Goal: Communication & Community: Answer question/provide support

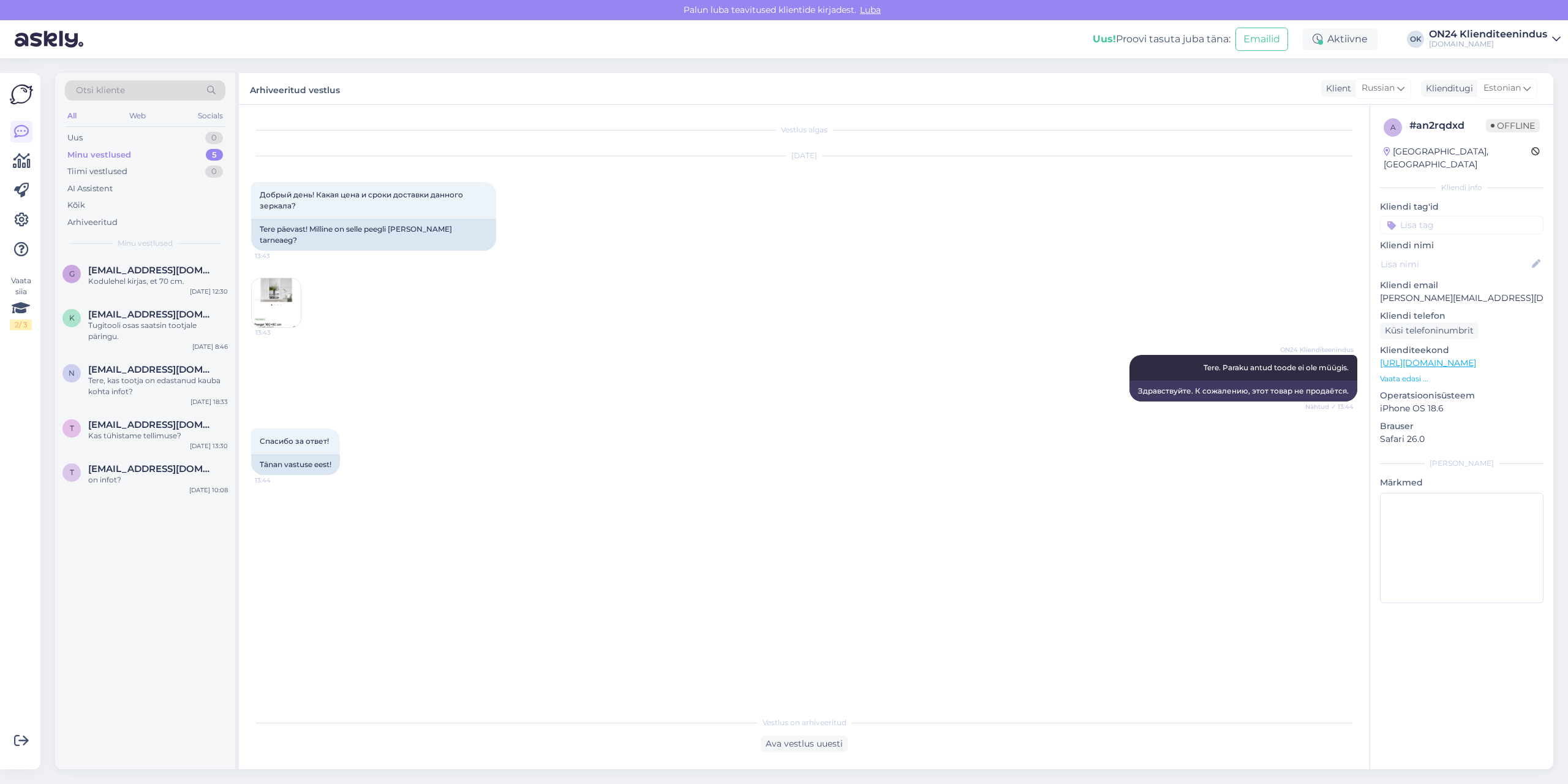
click at [102, 159] on div "Minu vestlused" at bounding box center [99, 155] width 64 height 12
click at [102, 133] on div "Uus 0" at bounding box center [145, 138] width 160 height 17
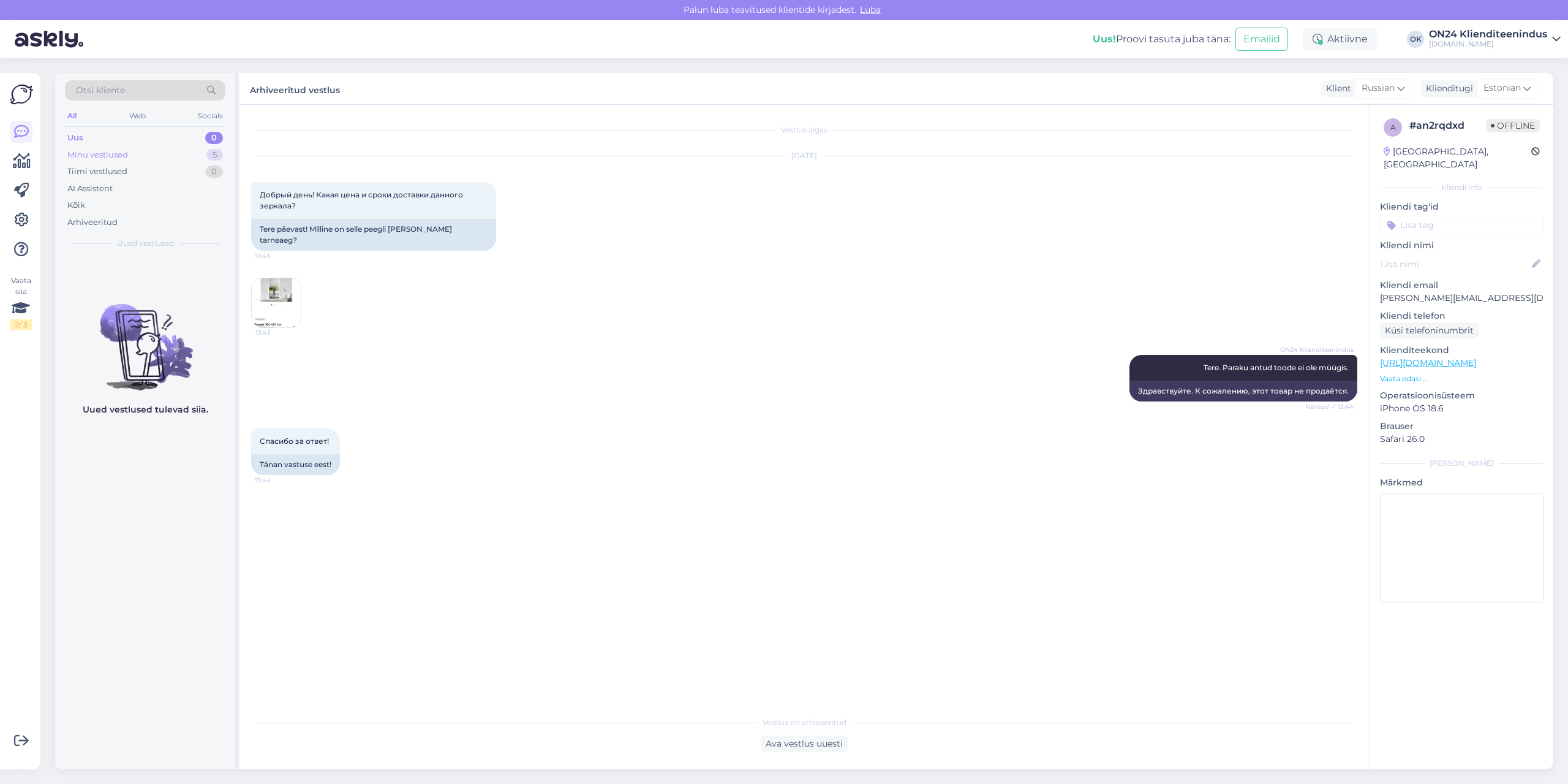
click at [103, 151] on div "Minu vestlused" at bounding box center [98, 155] width 60 height 12
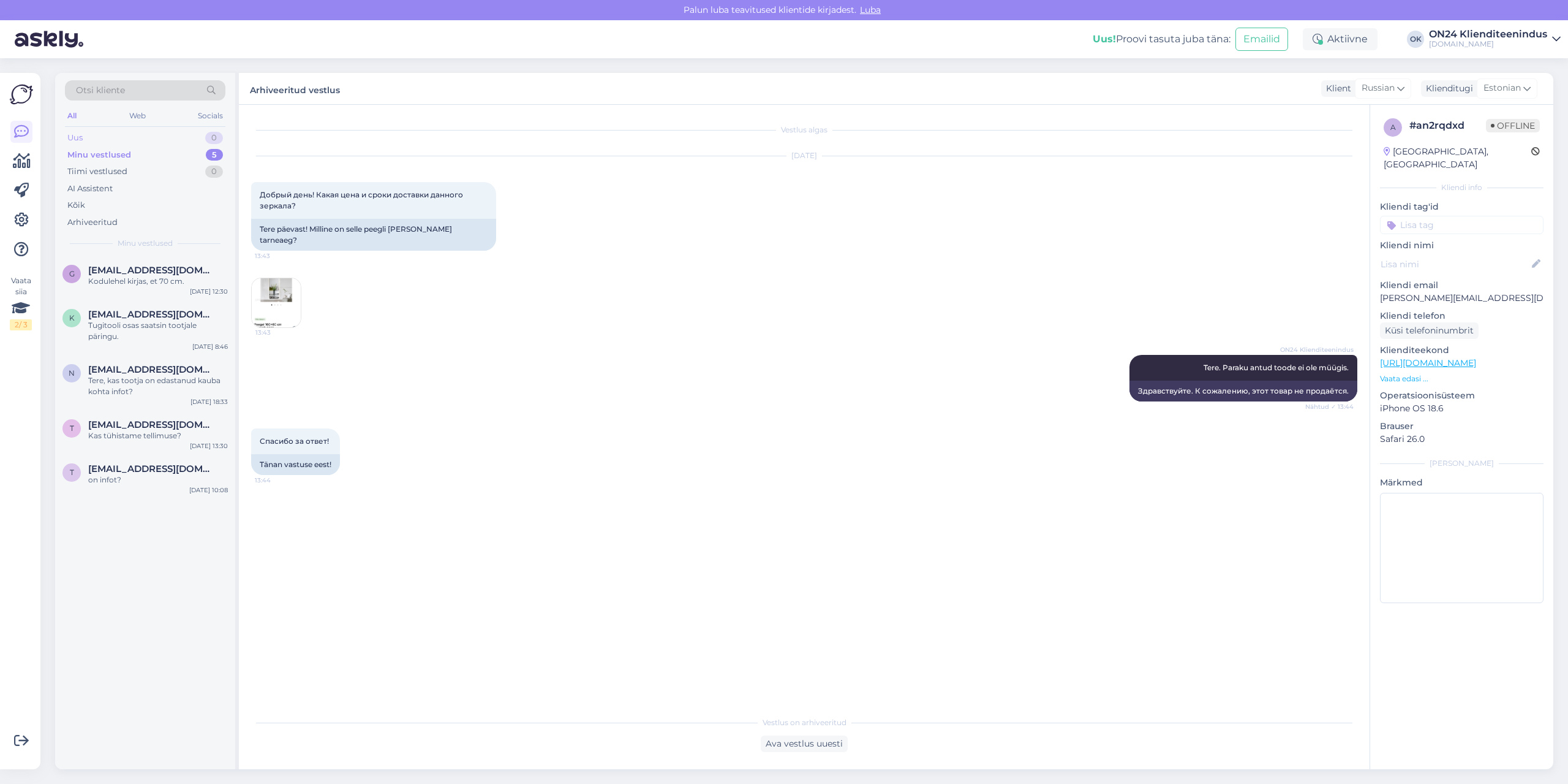
click at [112, 139] on div "Uus 0" at bounding box center [145, 138] width 160 height 17
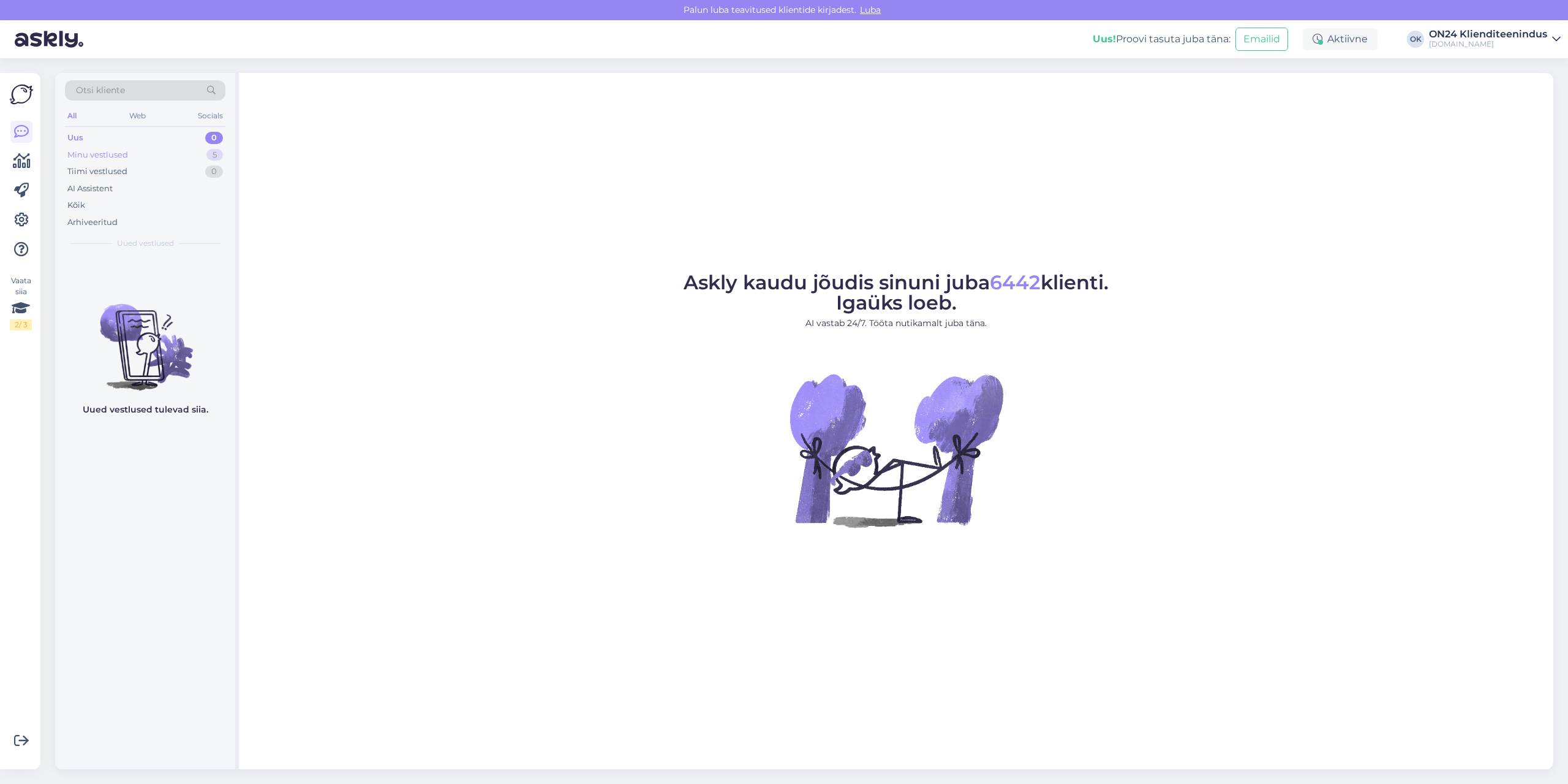
click at [110, 154] on div "Minu vestlused" at bounding box center [98, 155] width 60 height 12
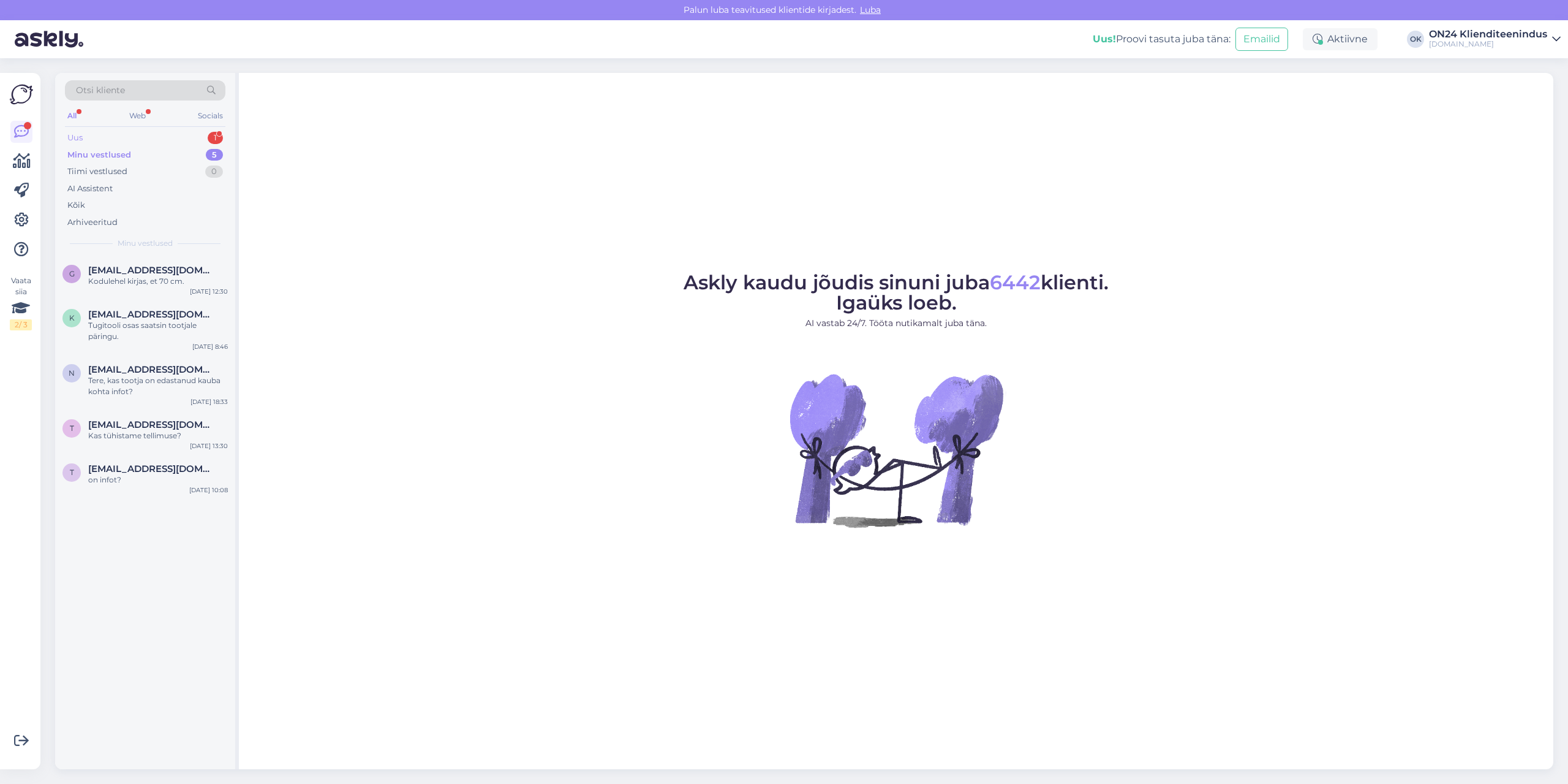
click at [116, 140] on div "Uus 1" at bounding box center [145, 138] width 160 height 17
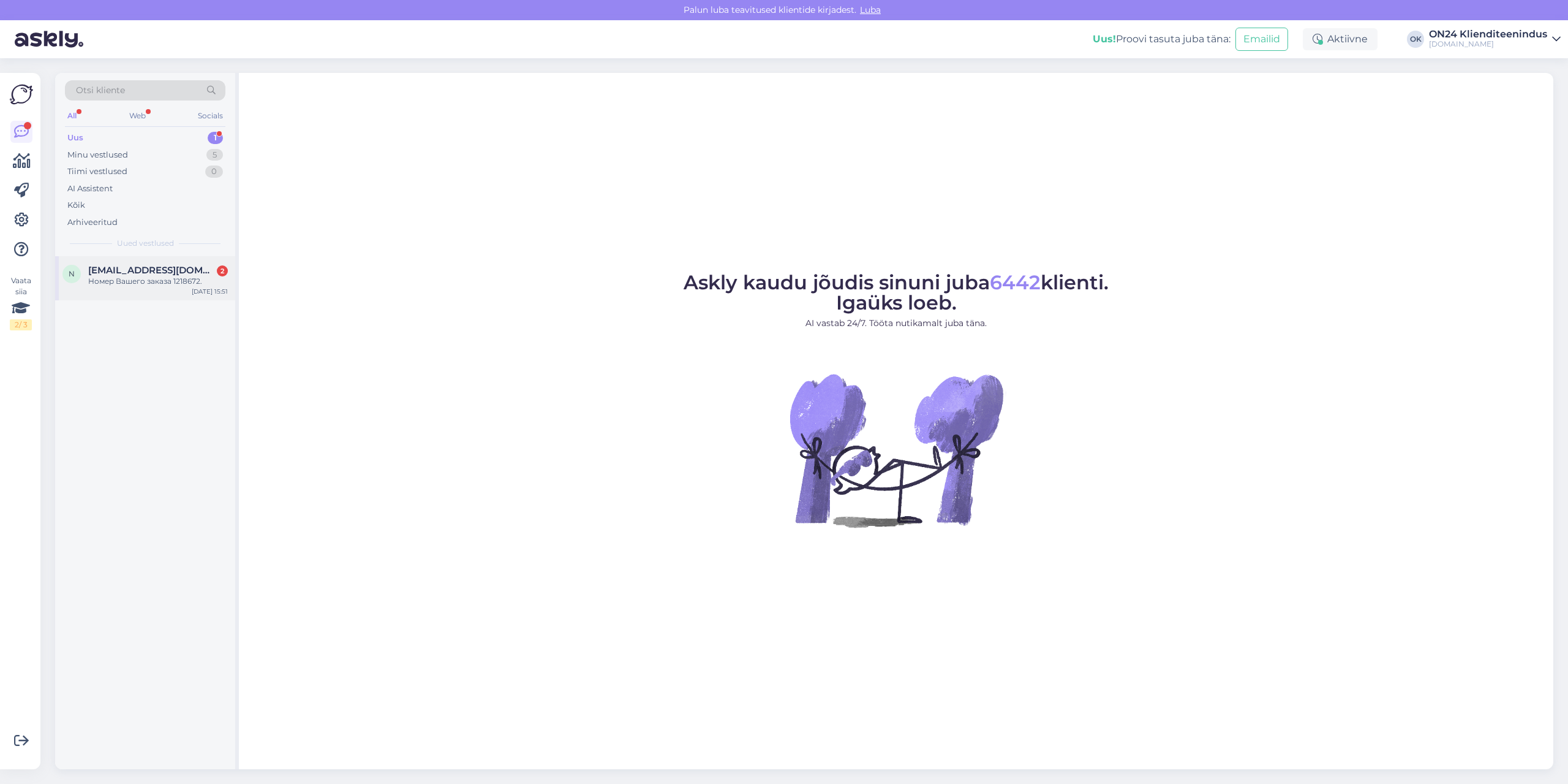
click at [146, 277] on div "Номер Вашего заказа 1218672." at bounding box center [158, 282] width 140 height 11
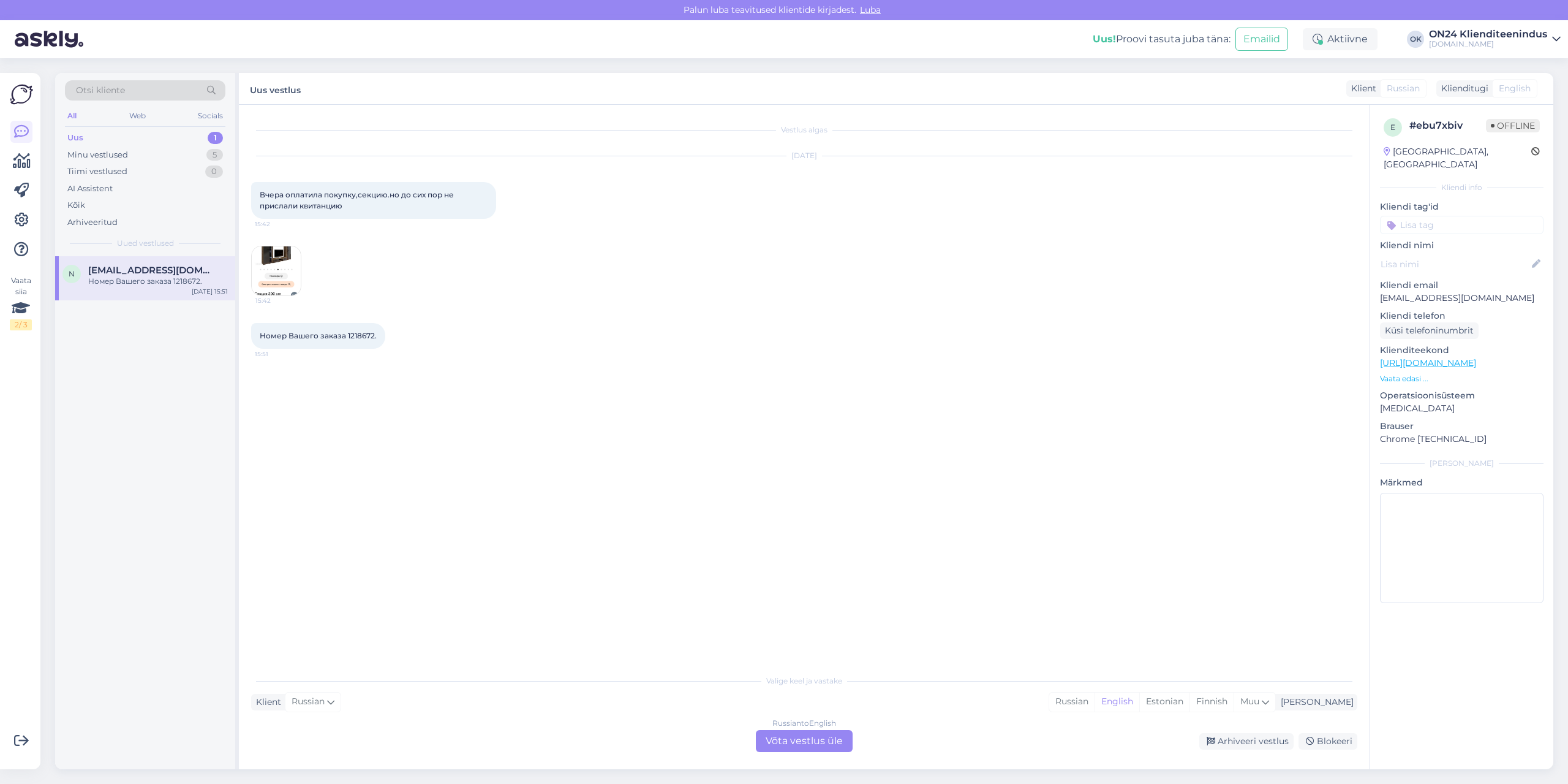
click at [357, 336] on span "Номер Вашего заказа 1218672." at bounding box center [318, 335] width 117 height 9
copy div "1218672. 15:51"
drag, startPoint x: 1198, startPoint y: 697, endPoint x: 1187, endPoint y: 702, distance: 12.1
click at [1190, 697] on div "Estonian" at bounding box center [1164, 702] width 50 height 18
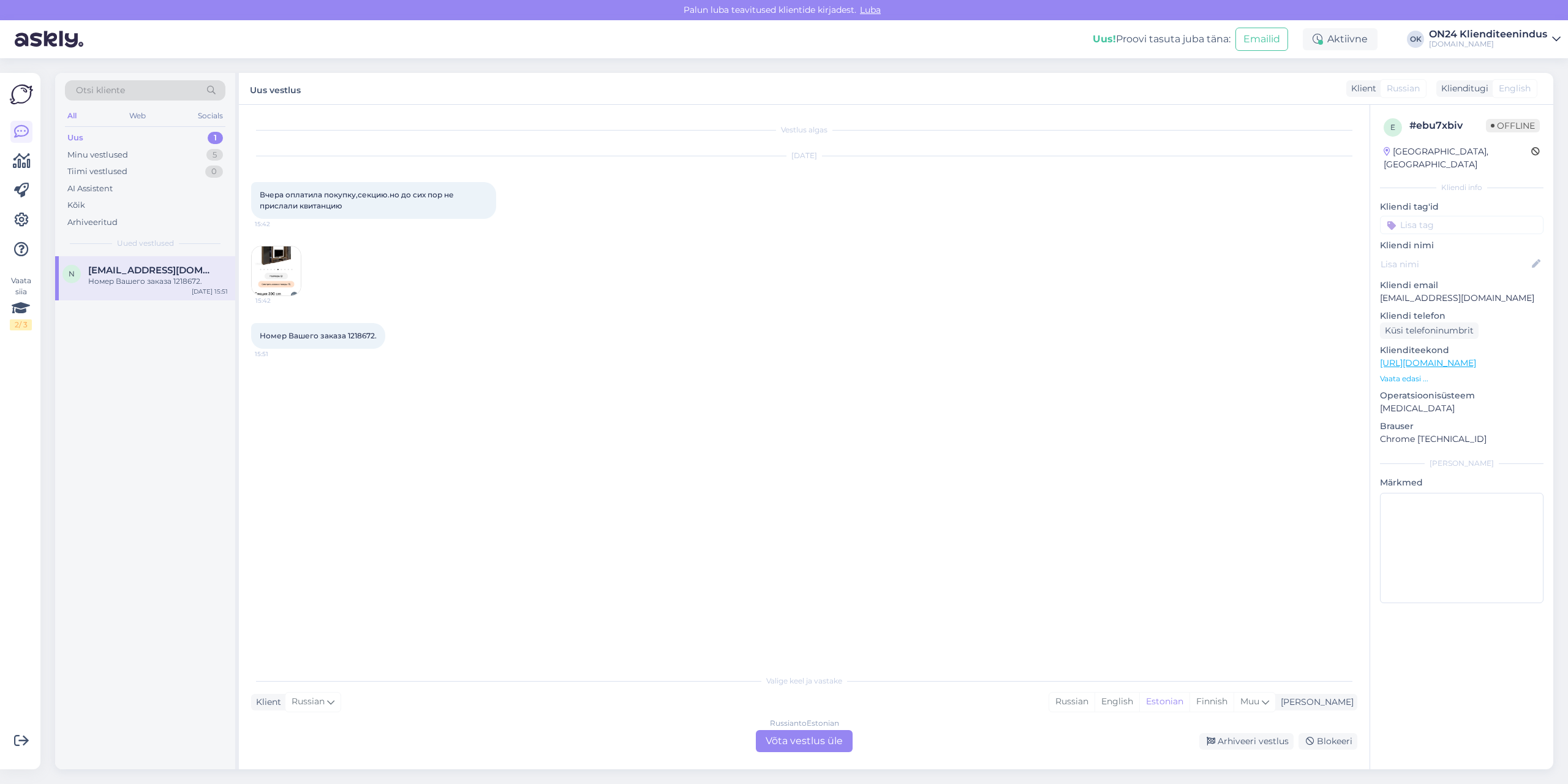
click at [828, 738] on div "Russian to Estonian Võta vestlus üle" at bounding box center [805, 740] width 97 height 22
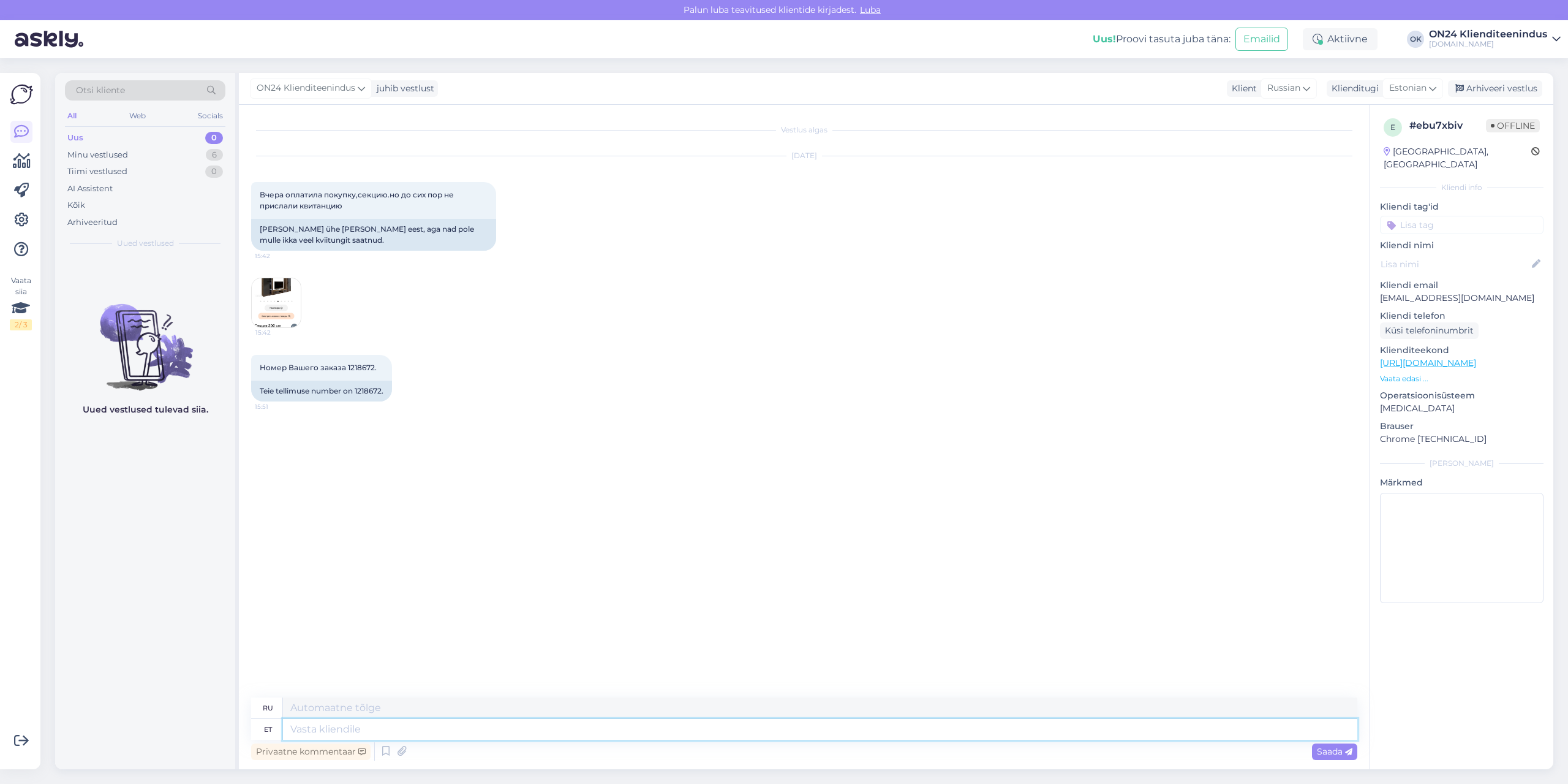
click at [750, 726] on textarea at bounding box center [820, 730] width 1075 height 21
type textarea "Tere. S"
type textarea "Привет."
type textarea "Tere. Saatsime uu"
type textarea "Здравствуйте. Мы отправили."
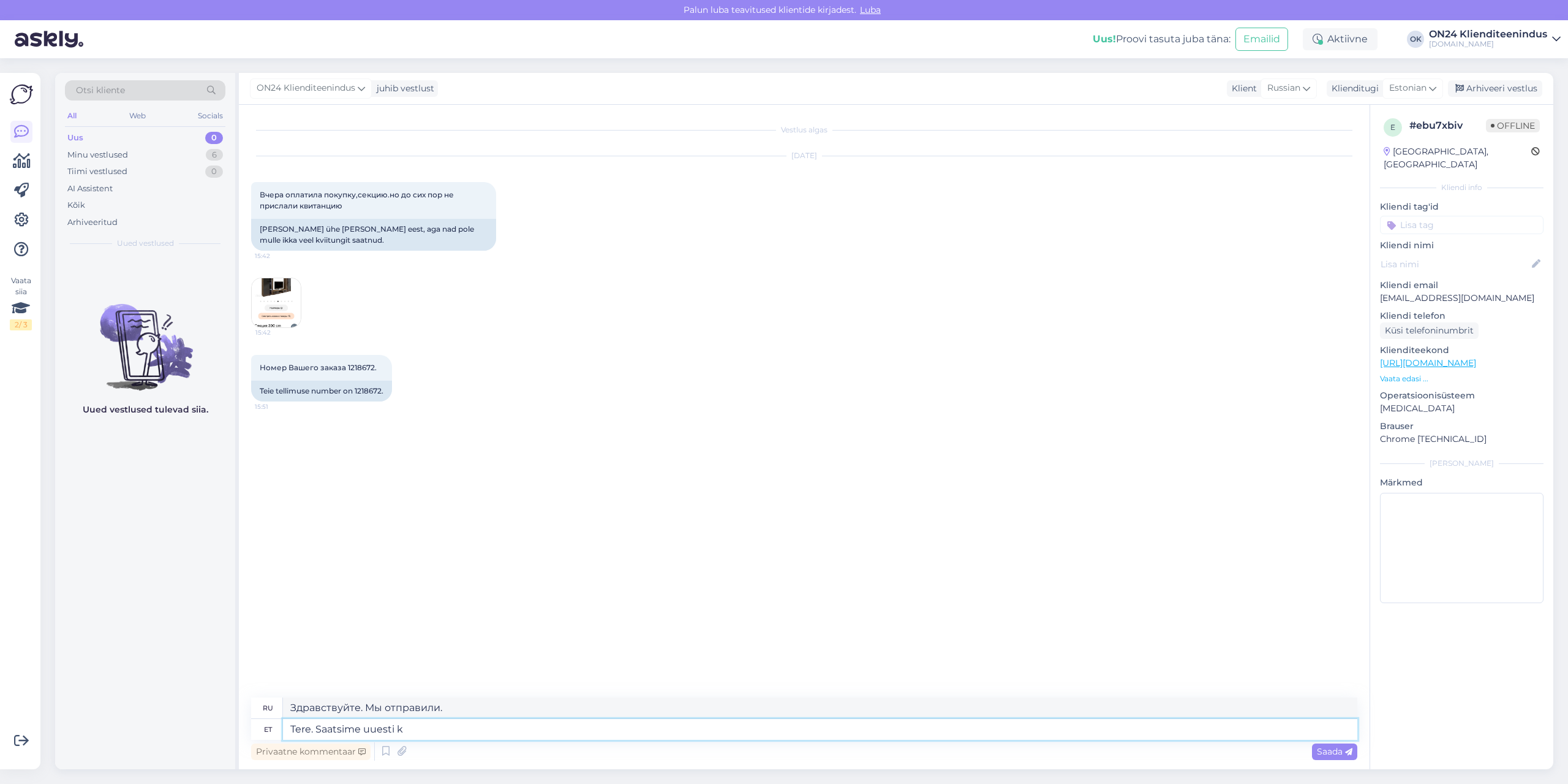
type textarea "Tere. Saatsime uuesti ki"
type textarea "Здравствуйте. Мы отправили ещё раз."
type textarea "Tere. Saatsime uuesti kirja k"
type textarea "Здравствуйте. Мы отправили письмо ещё раз."
type textarea "Tere. Saatsime uuesti kirja koos arv"
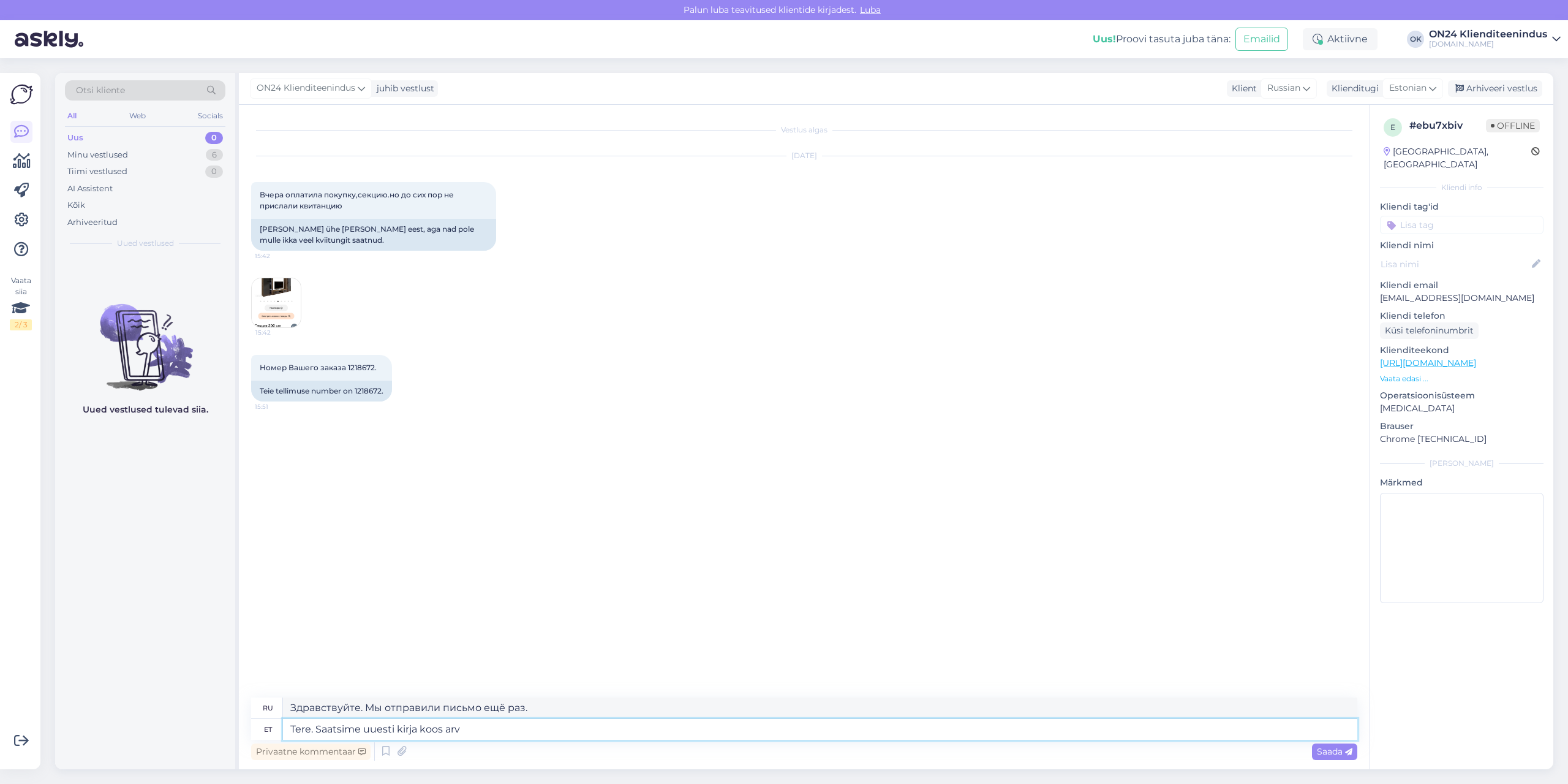
type textarea "Привет. Мы снова отправили письмо вместе."
type textarea "Tere. Saatsime uuesti kirja koos arvega"
type textarea "Здравствуйте. Мы снова отправили вам письмо со счётом."
type textarea "Tere. Saatsime uuesti kirja koos arvega Teie e"
type textarea "Здравствуйте. Мы отправили вам ещё одно письмо со счётом."
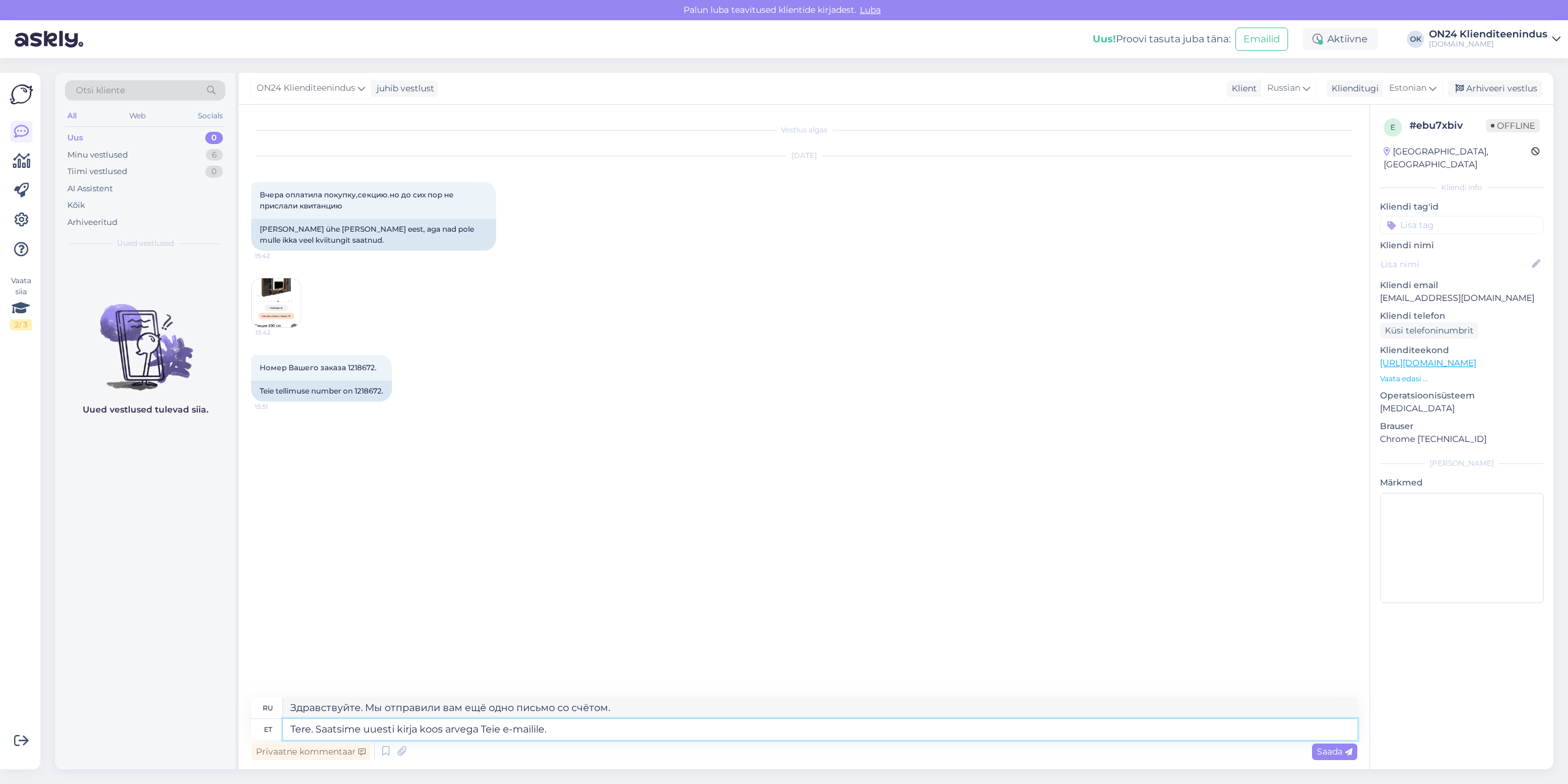
type textarea "Tere. Saatsime uuesti kirja koos arvega Teie e-mailile."
type textarea "Здравствуйте. Мы отправили вам на почту ещё одно письмо со счётом."
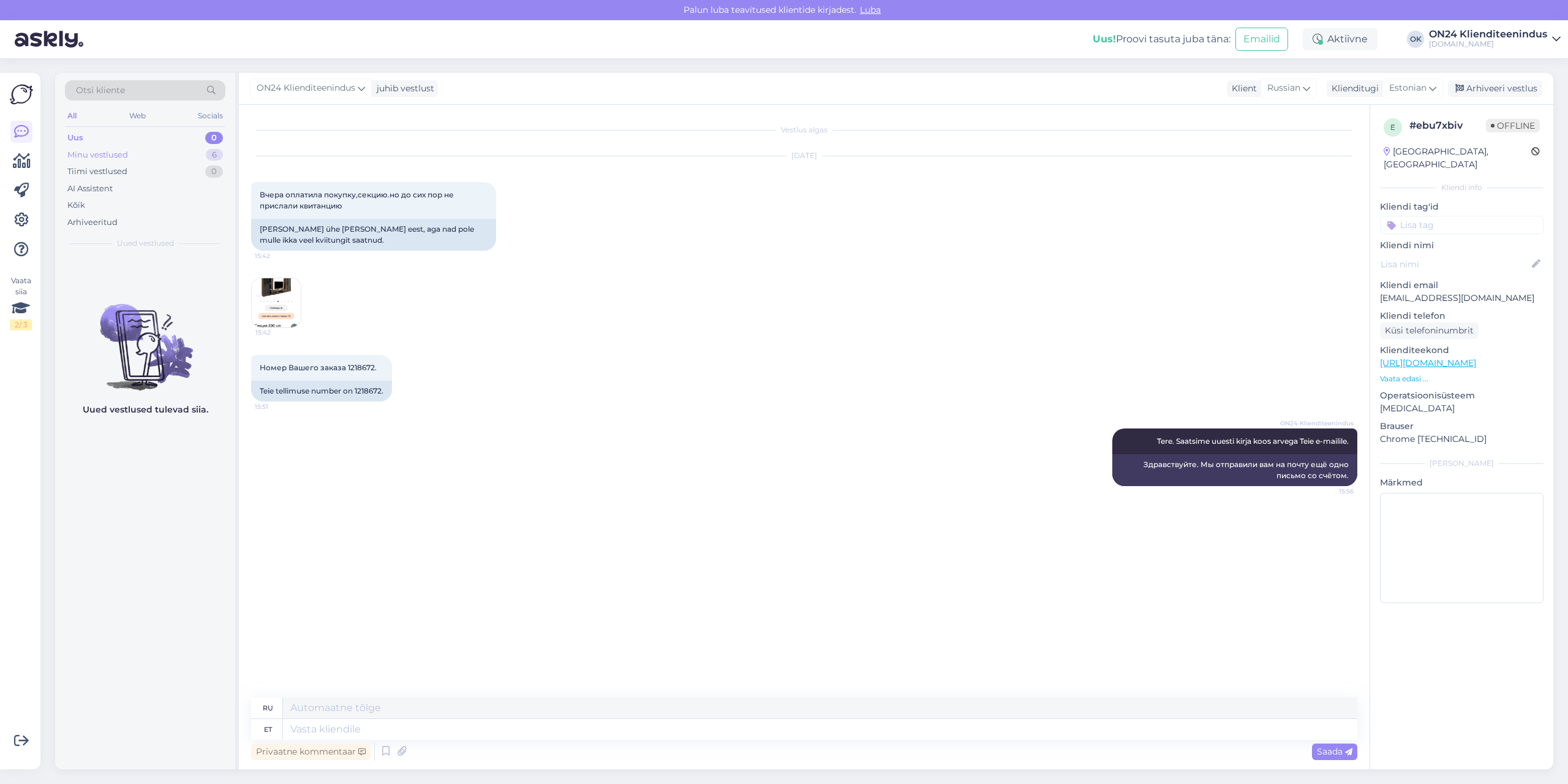
click at [145, 153] on div "Minu vestlused 6" at bounding box center [145, 155] width 160 height 17
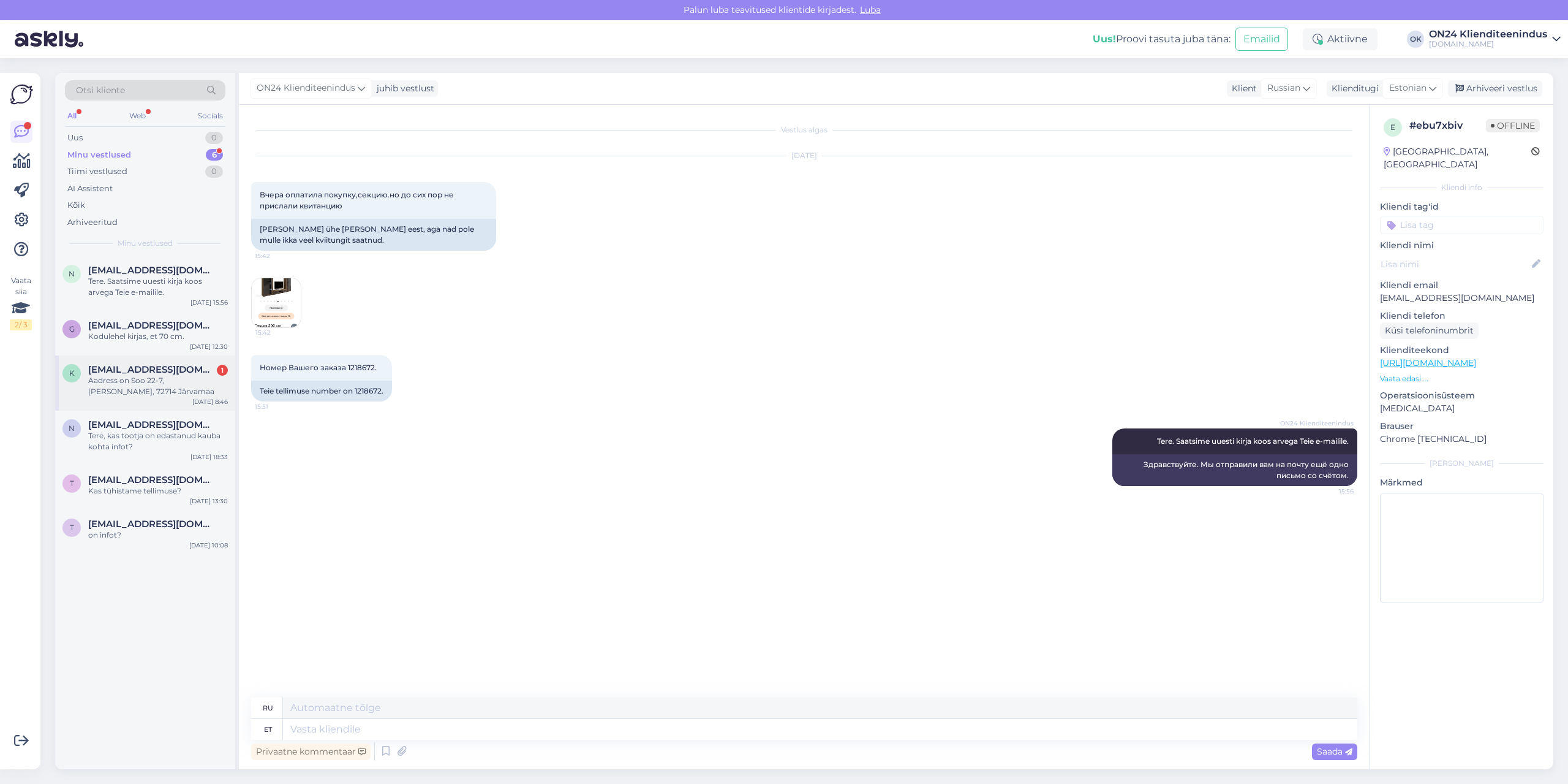
click at [187, 396] on div "Aadress on Soo 22-7, [PERSON_NAME], 72714 Järvamaa" at bounding box center [158, 386] width 140 height 22
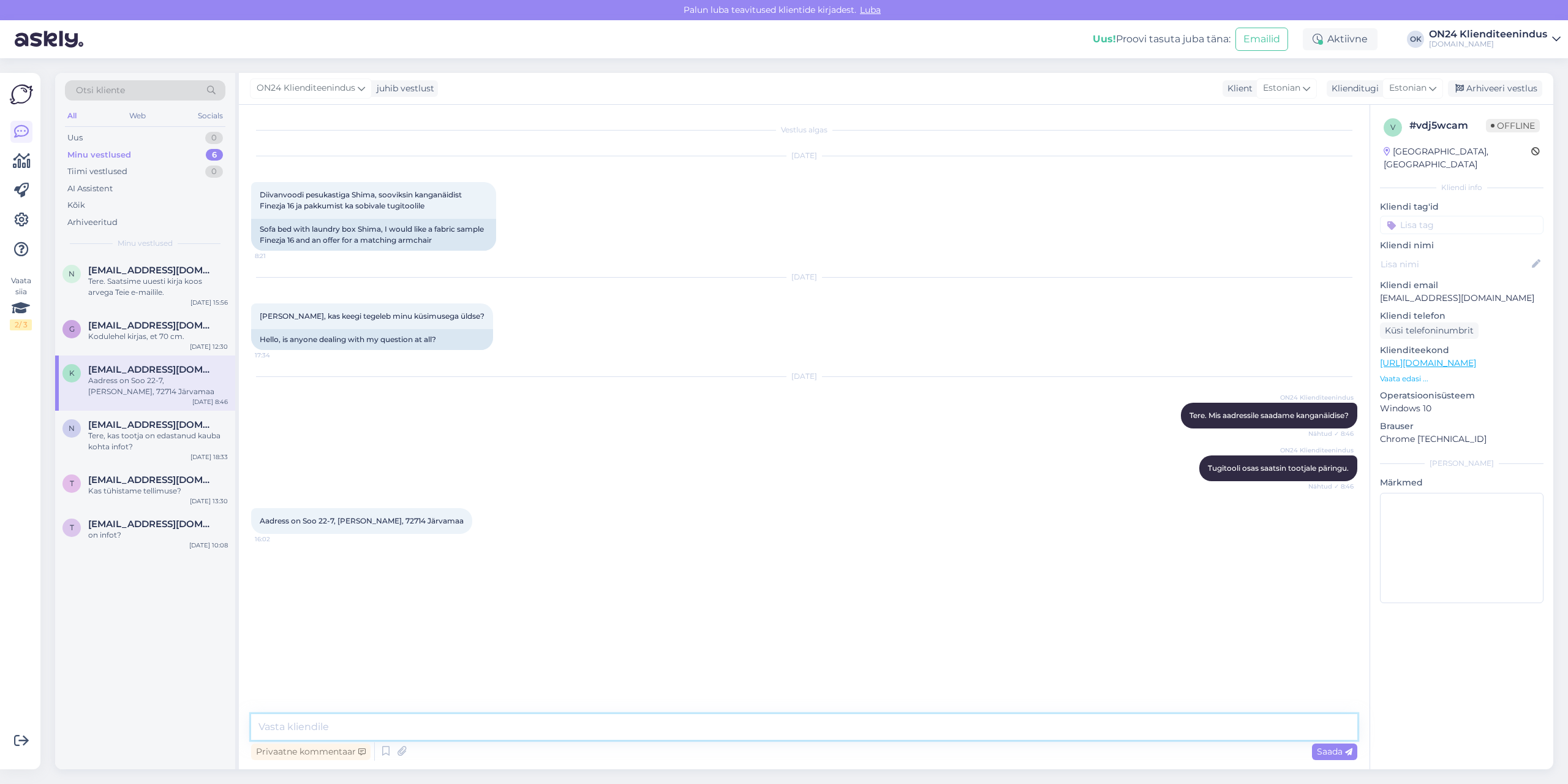
click at [364, 714] on textarea at bounding box center [804, 727] width 1107 height 26
click at [1467, 292] on p "[EMAIL_ADDRESS][DOMAIN_NAME]" at bounding box center [1462, 298] width 164 height 13
copy p "[EMAIL_ADDRESS][DOMAIN_NAME]"
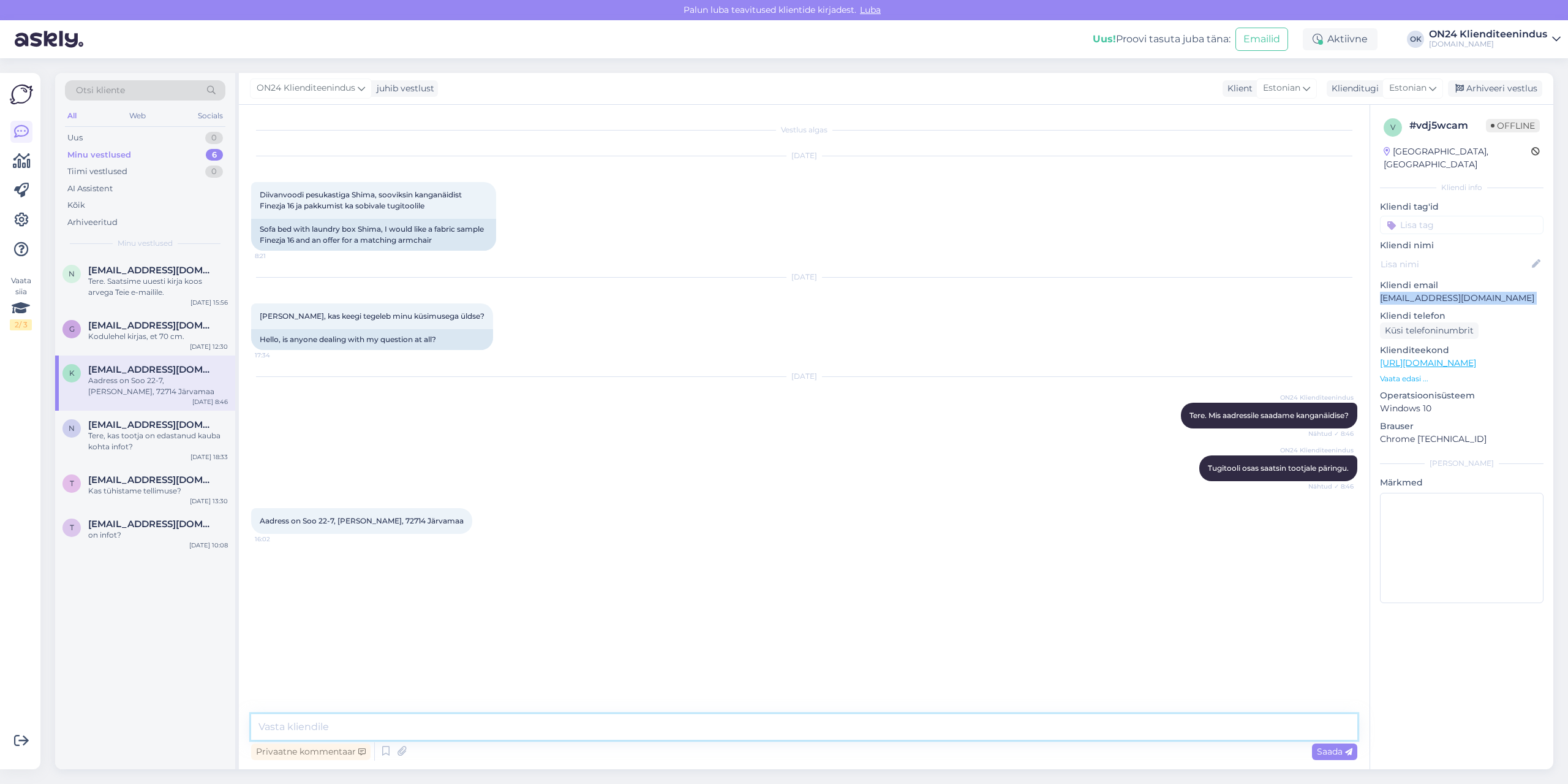
click at [354, 733] on textarea at bounding box center [804, 727] width 1107 height 26
type textarea "Tänud. Panen [PERSON_NAME]."
